Goal: Task Accomplishment & Management: Manage account settings

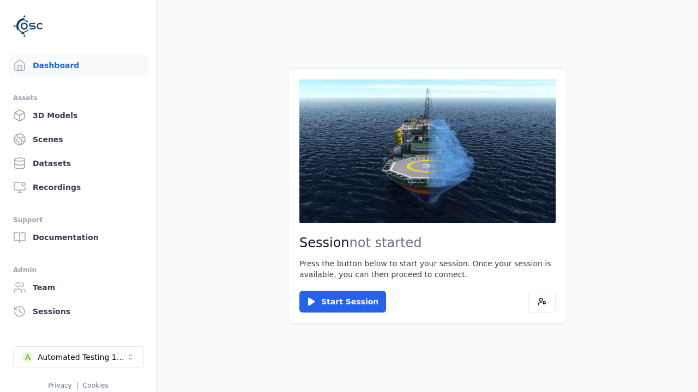
click at [78, 358] on div "Automated Testing 1 - Playwright" at bounding box center [82, 357] width 88 height 11
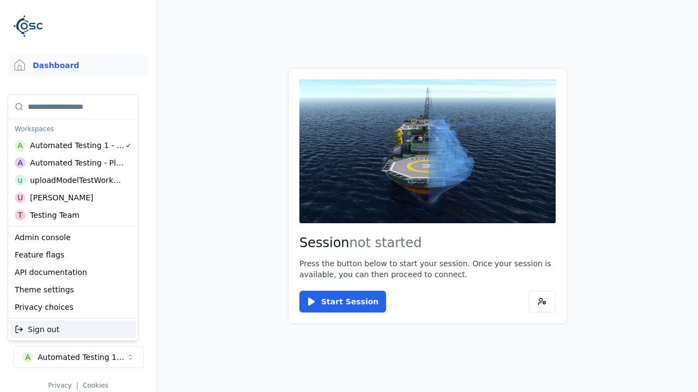
click at [73, 163] on div "Automated Testing - Playwright" at bounding box center [77, 163] width 94 height 11
click at [349, 196] on html "Support Dashboard Assets 3D Models Scenes Datasets Recordings Support Documenta…" at bounding box center [349, 196] width 698 height 392
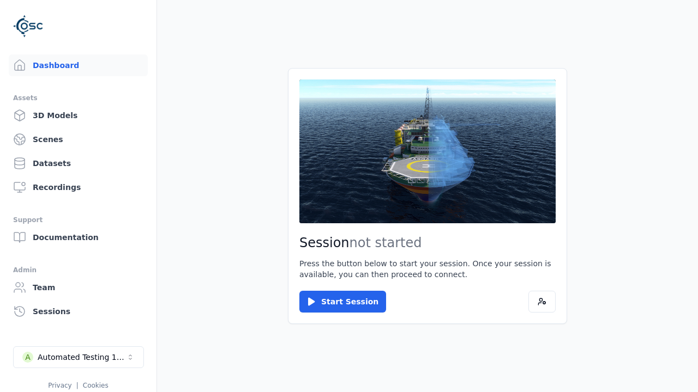
click at [78, 140] on link "Scenes" at bounding box center [78, 140] width 139 height 22
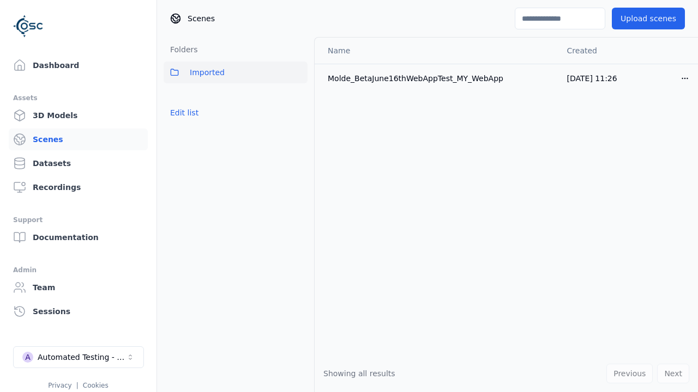
click at [184, 113] on button "Edit list" at bounding box center [184, 113] width 41 height 20
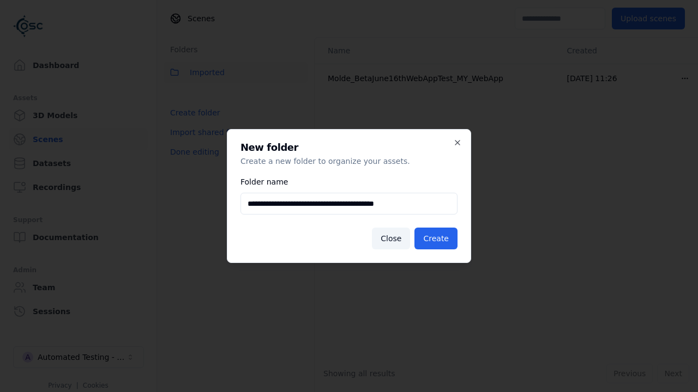
type input "**********"
click at [435, 239] on button "Create" at bounding box center [435, 239] width 43 height 22
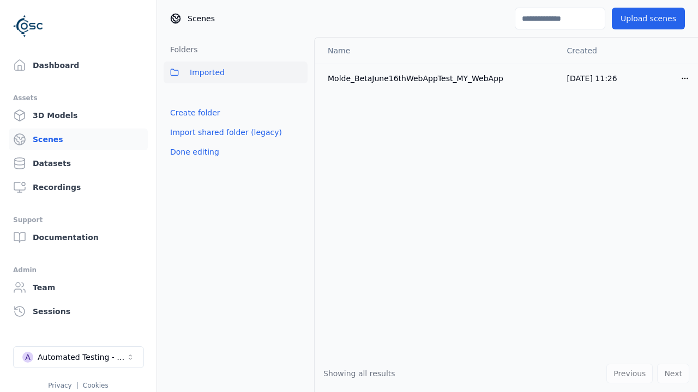
click at [194, 162] on button "Done editing" at bounding box center [195, 152] width 62 height 20
click at [184, 142] on button "Done editing" at bounding box center [195, 152] width 62 height 20
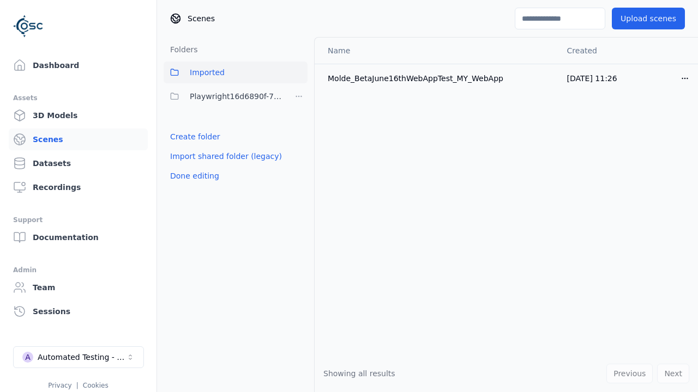
click at [299, 96] on html "Support Dashboard Assets 3D Models Scenes Datasets Recordings Support Documenta…" at bounding box center [349, 196] width 698 height 392
click at [299, 154] on div "Rename" at bounding box center [298, 153] width 73 height 17
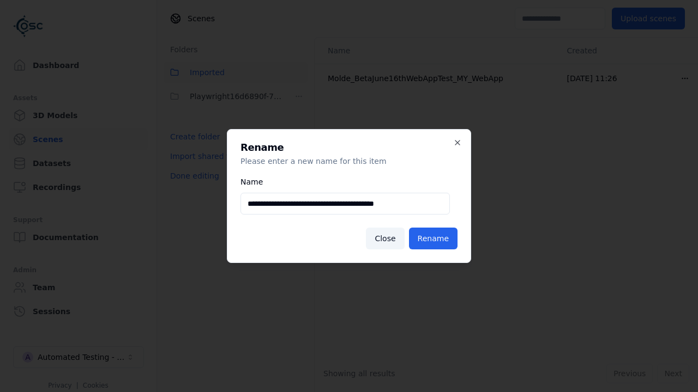
click at [345, 204] on input "**********" at bounding box center [344, 204] width 209 height 22
type input "**********"
click at [433, 239] on button "Rename" at bounding box center [433, 239] width 49 height 22
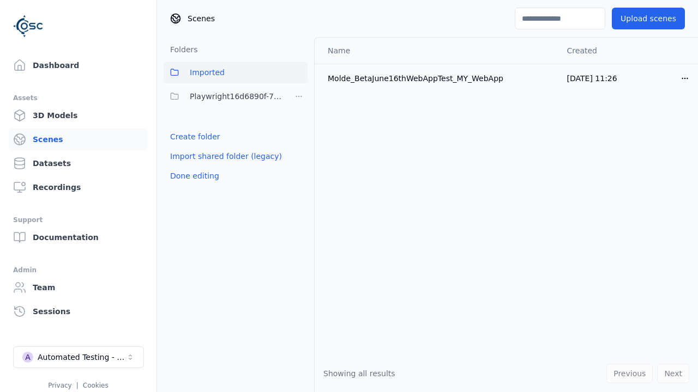
click at [194, 176] on button "Done editing" at bounding box center [195, 176] width 62 height 20
click at [184, 166] on button "Done editing" at bounding box center [195, 176] width 62 height 20
click at [299, 96] on html "Support Dashboard Assets 3D Models Scenes Datasets Recordings Support Documenta…" at bounding box center [349, 196] width 698 height 392
click at [299, 171] on div "Delete" at bounding box center [298, 170] width 73 height 17
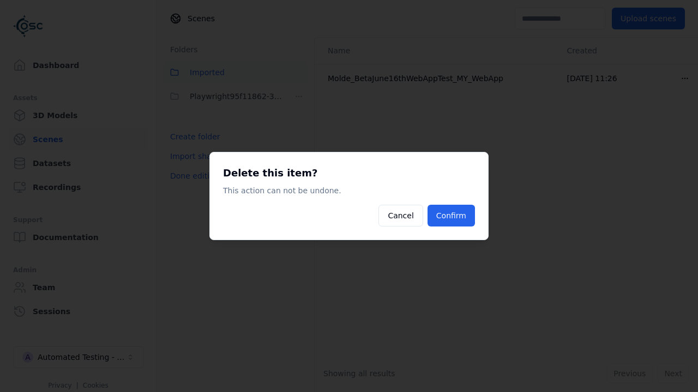
click at [451, 216] on button "Confirm" at bounding box center [450, 216] width 47 height 22
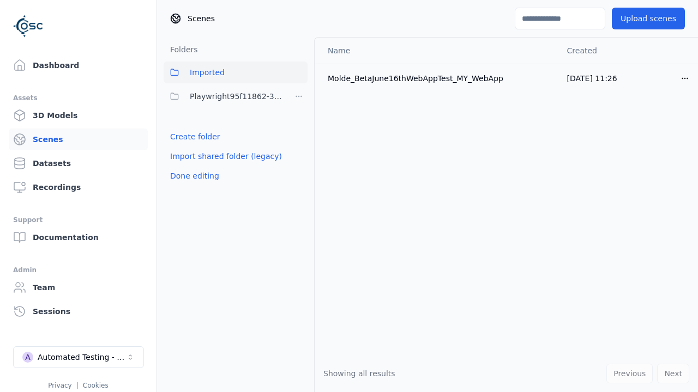
click at [194, 176] on button "Done editing" at bounding box center [195, 176] width 62 height 20
